Goal: Information Seeking & Learning: Learn about a topic

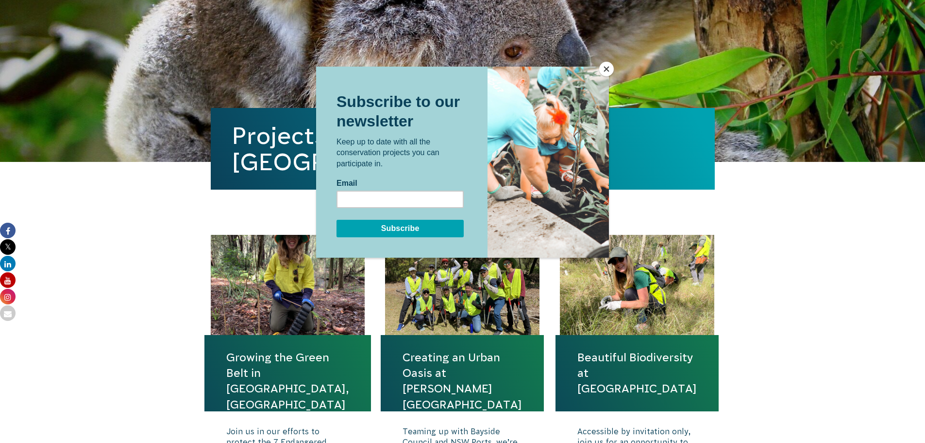
scroll to position [291, 0]
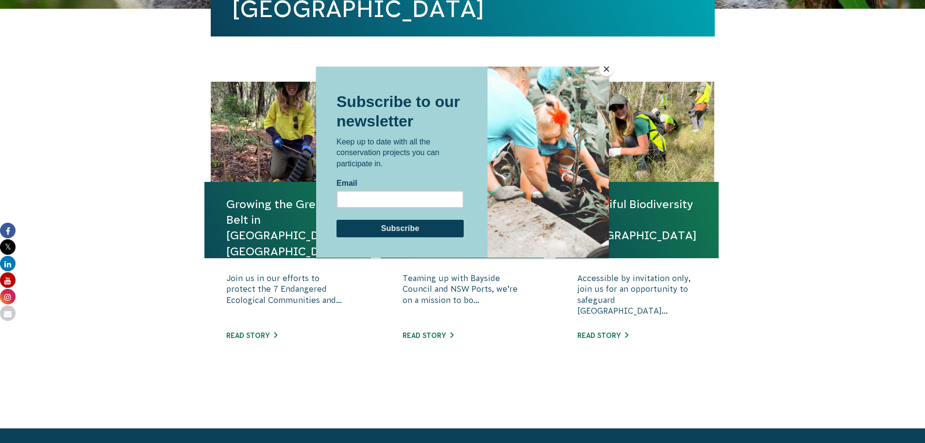
click at [159, 188] on div at bounding box center [462, 221] width 925 height 443
click at [925, 161] on div at bounding box center [462, 221] width 925 height 443
click at [605, 68] on button "Close" at bounding box center [606, 69] width 15 height 15
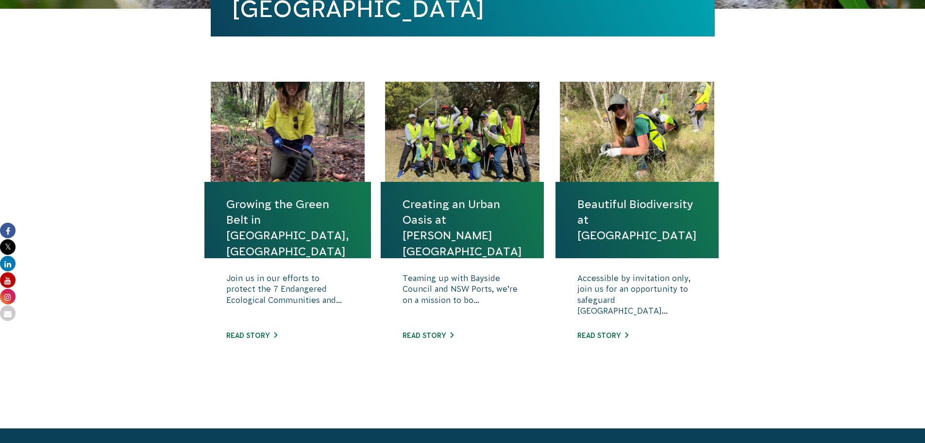
click at [869, 246] on body "About Us Our Priorities Reconciliation Impact Our Board Our People Careers CVA …" at bounding box center [462, 322] width 925 height 1227
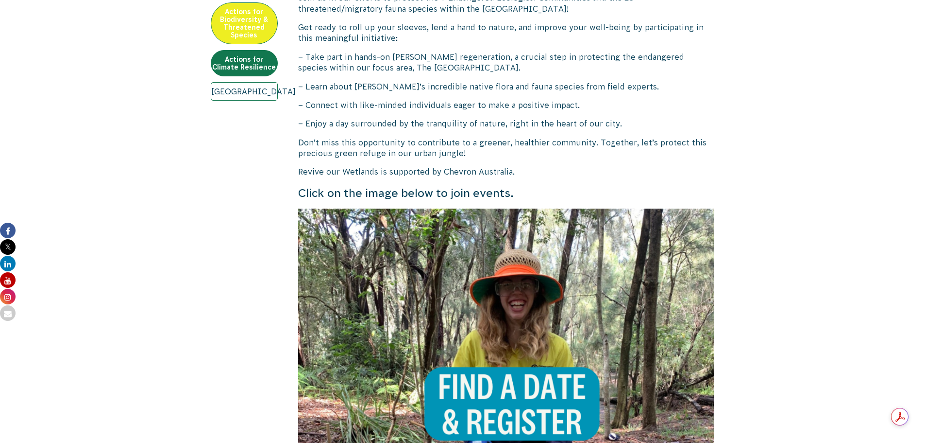
scroll to position [291, 0]
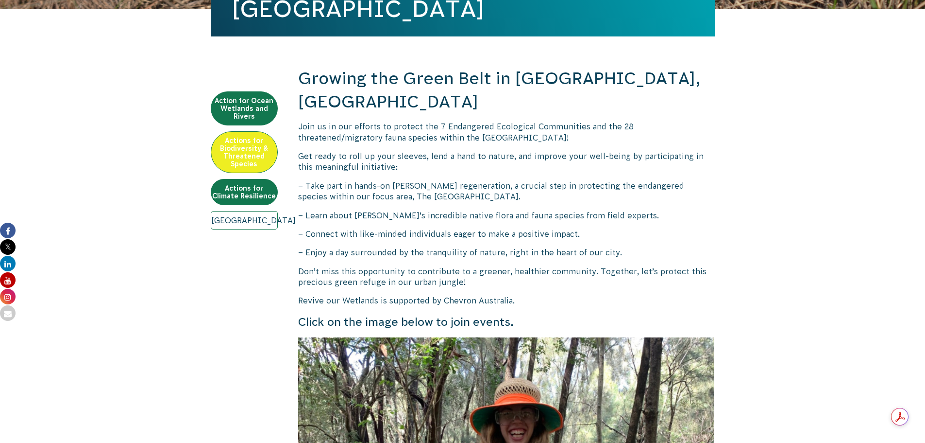
drag, startPoint x: 585, startPoint y: 104, endPoint x: 751, endPoint y: 128, distance: 167.8
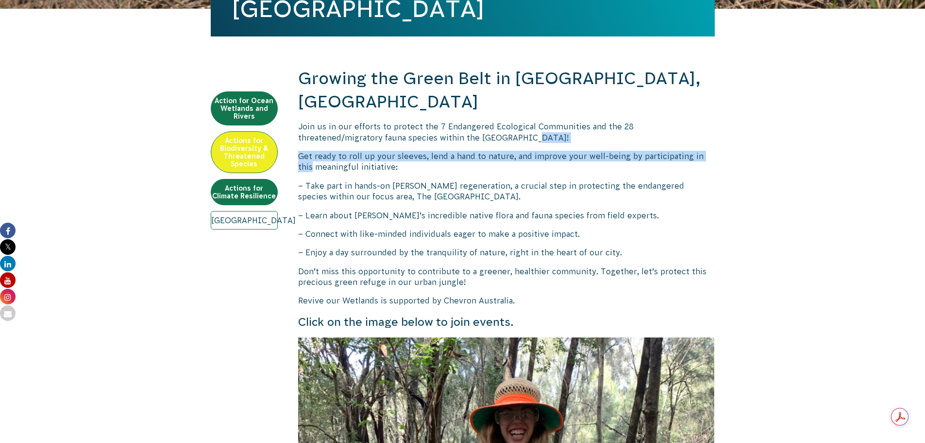
drag, startPoint x: 803, startPoint y: 137, endPoint x: 432, endPoint y: 110, distance: 372.2
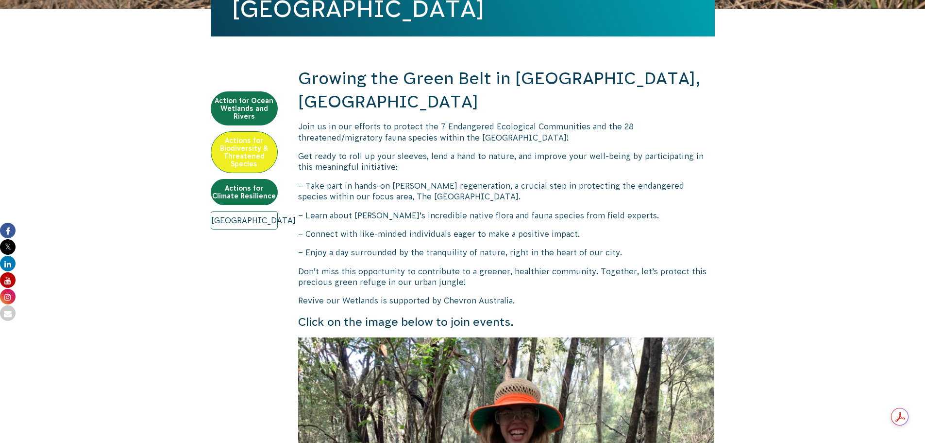
click at [415, 122] on span "Join us in our efforts to protect the 7 Endangered Ecological Communities and t…" at bounding box center [466, 131] width 336 height 19
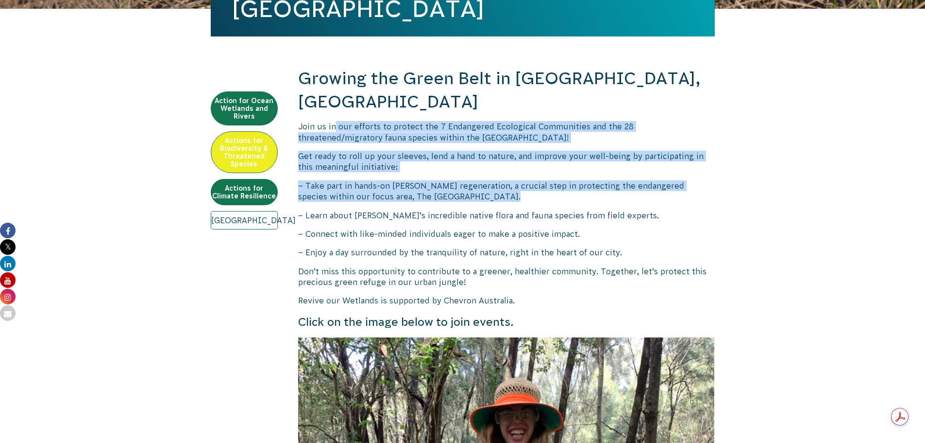
drag, startPoint x: 332, startPoint y: 100, endPoint x: 740, endPoint y: 173, distance: 415.1
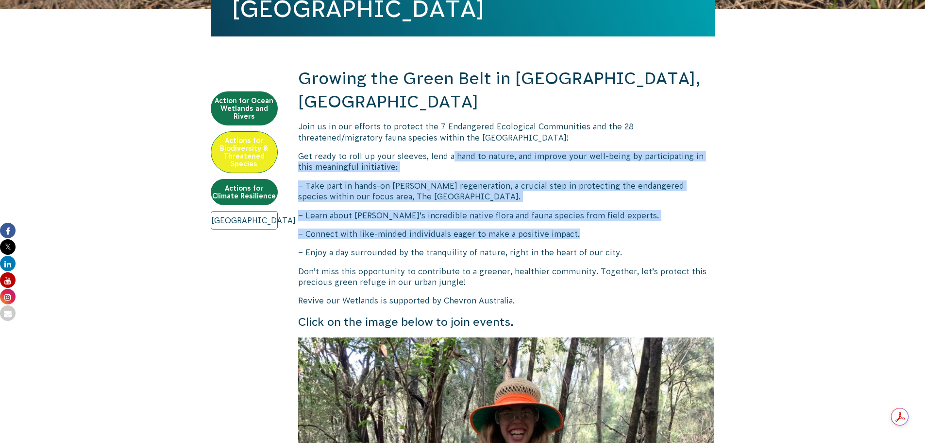
drag, startPoint x: 453, startPoint y: 134, endPoint x: 733, endPoint y: 213, distance: 290.2
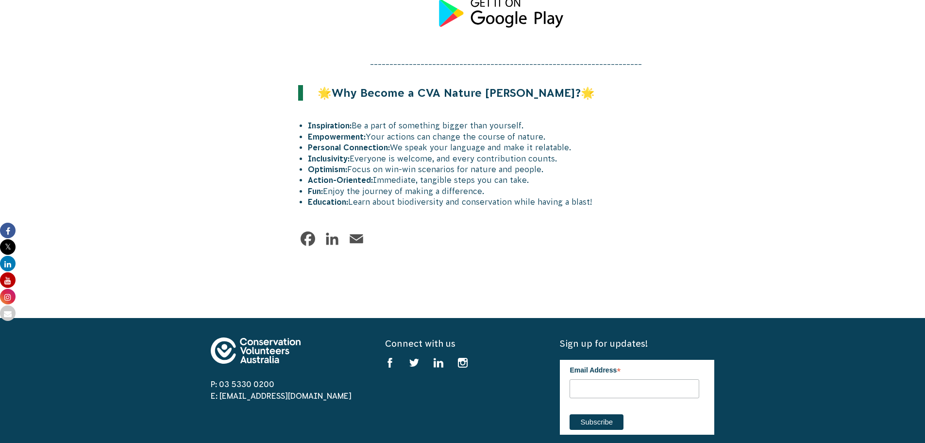
scroll to position [1117, 0]
